Goal: Information Seeking & Learning: Learn about a topic

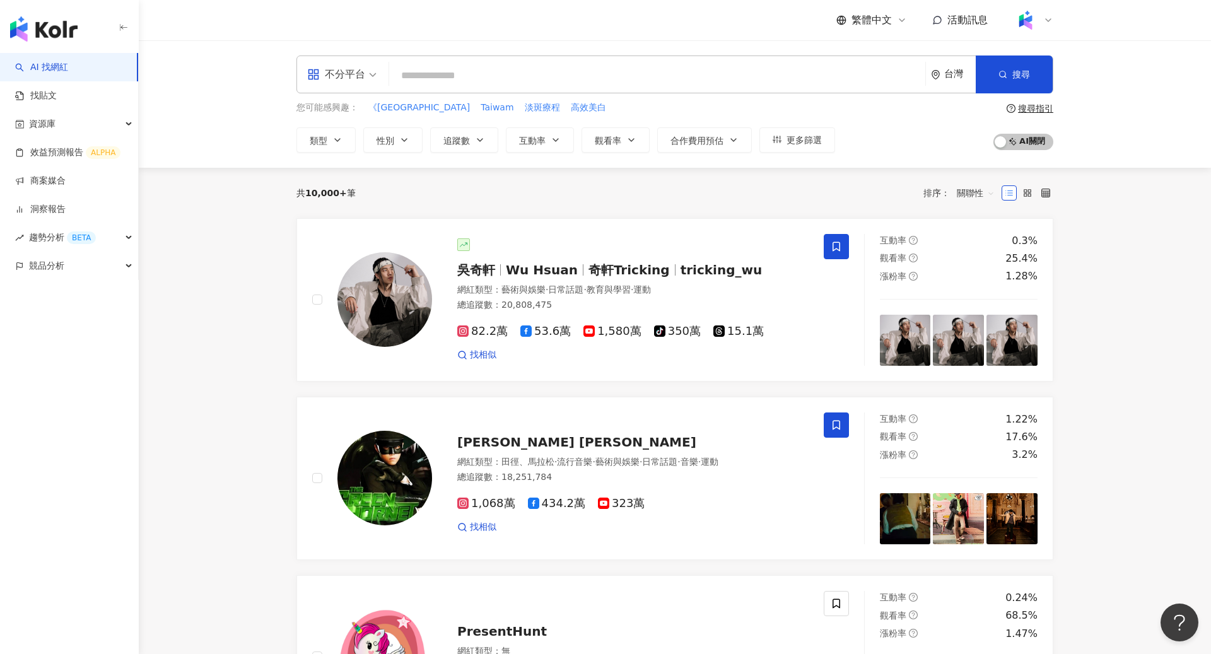
click at [1047, 20] on icon at bounding box center [1048, 20] width 10 height 10
click at [1059, 170] on span "切換工作區" at bounding box center [1060, 172] width 44 height 10
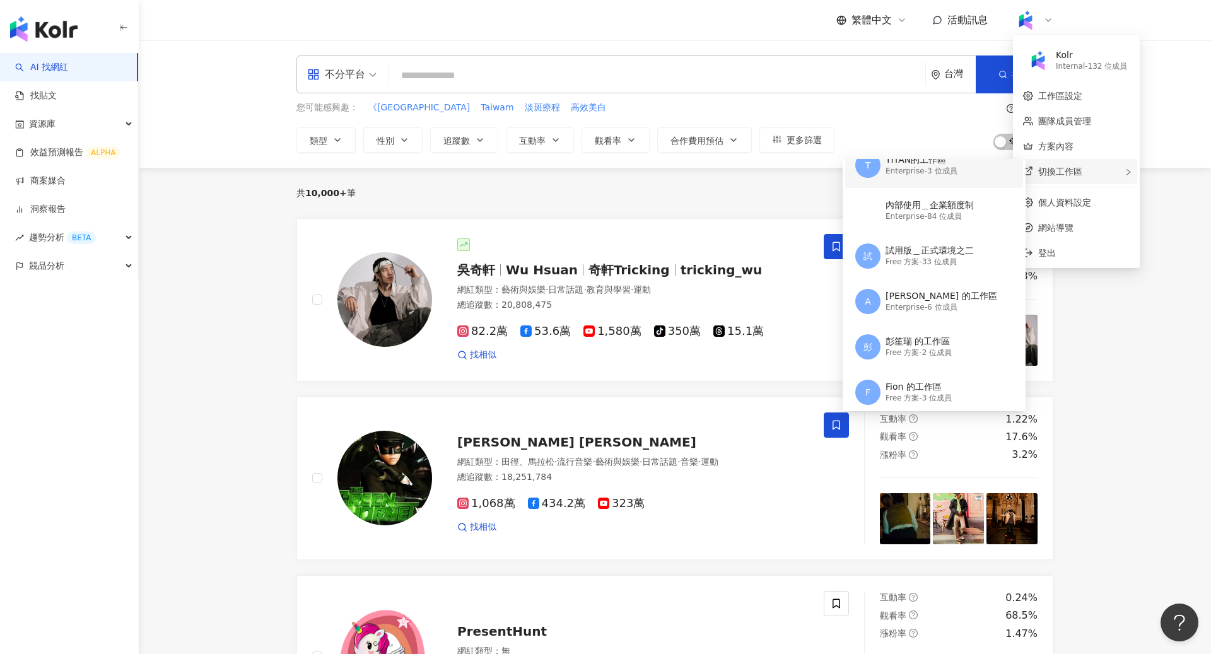
scroll to position [235, 0]
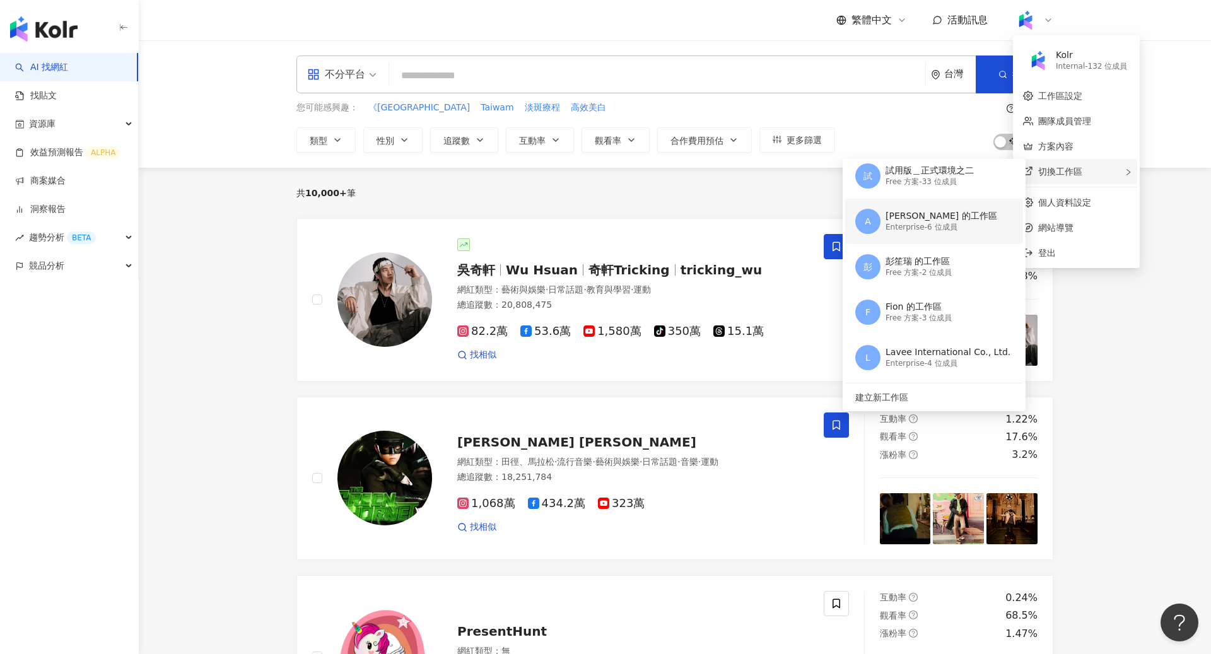
click at [947, 223] on div "Enterprise - 6 位成員" at bounding box center [942, 227] width 112 height 11
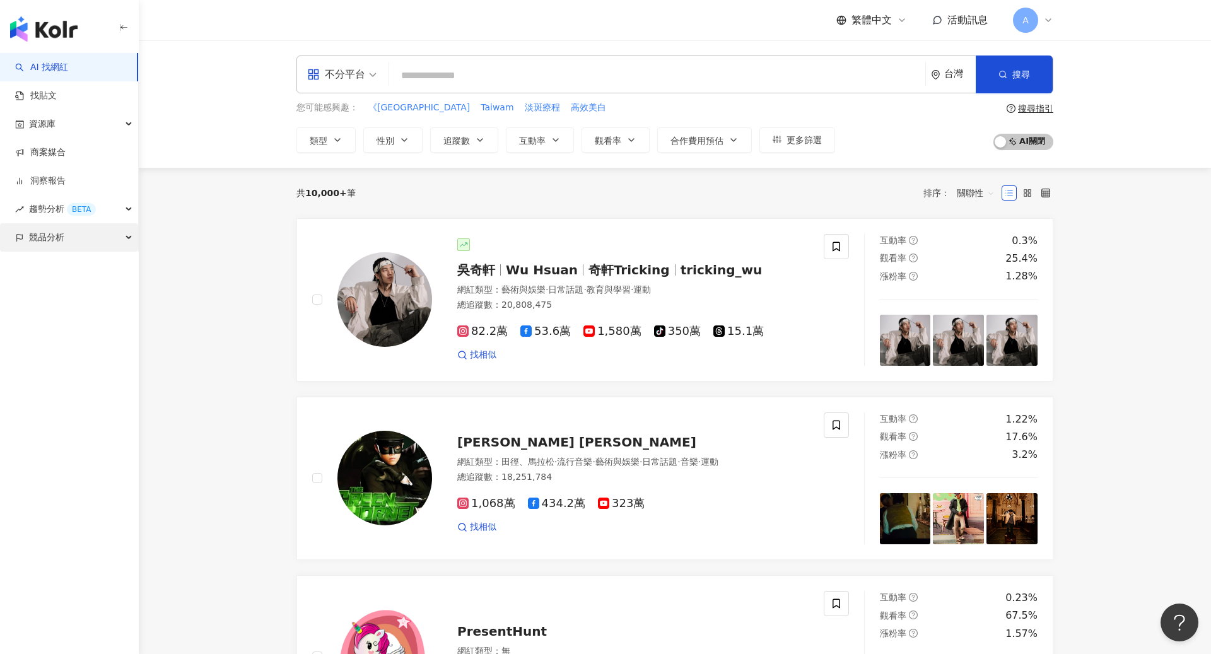
click at [77, 237] on div "競品分析" at bounding box center [69, 237] width 138 height 28
click at [62, 175] on link "洞察報告" at bounding box center [40, 181] width 50 height 13
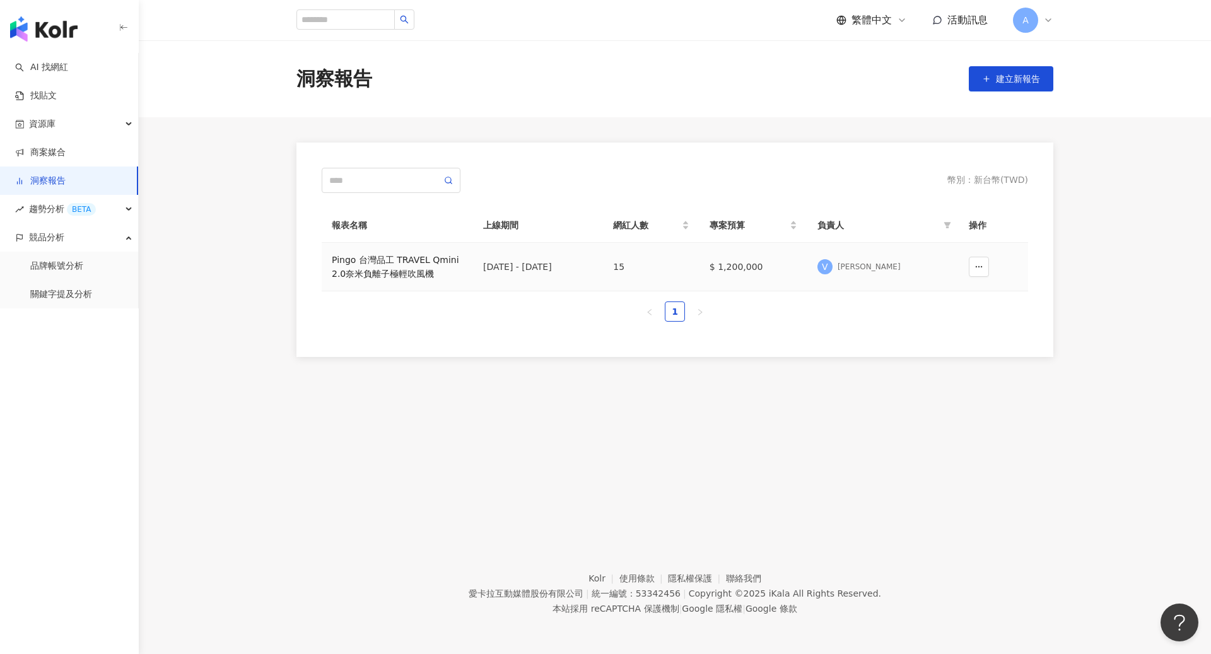
click at [389, 271] on div "Pingo 台灣品工 TRAVEL Qmini 2.0奈米負離子極輕吹風機" at bounding box center [397, 267] width 131 height 28
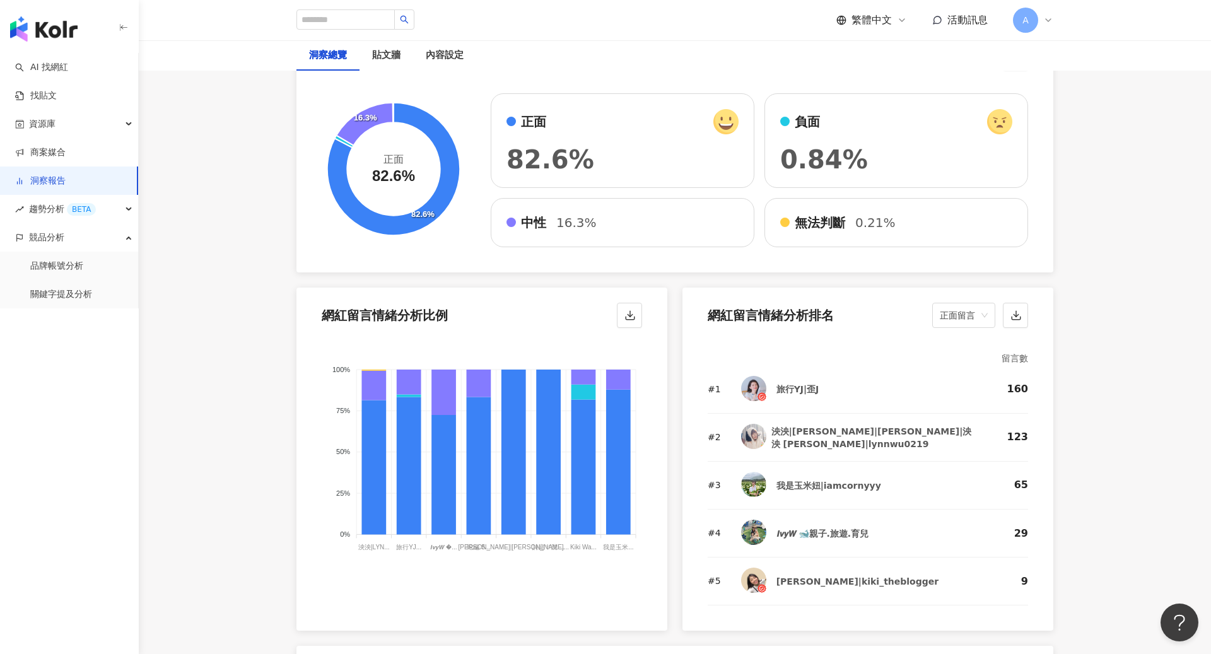
scroll to position [2376, 0]
